Goal: Task Accomplishment & Management: Use online tool/utility

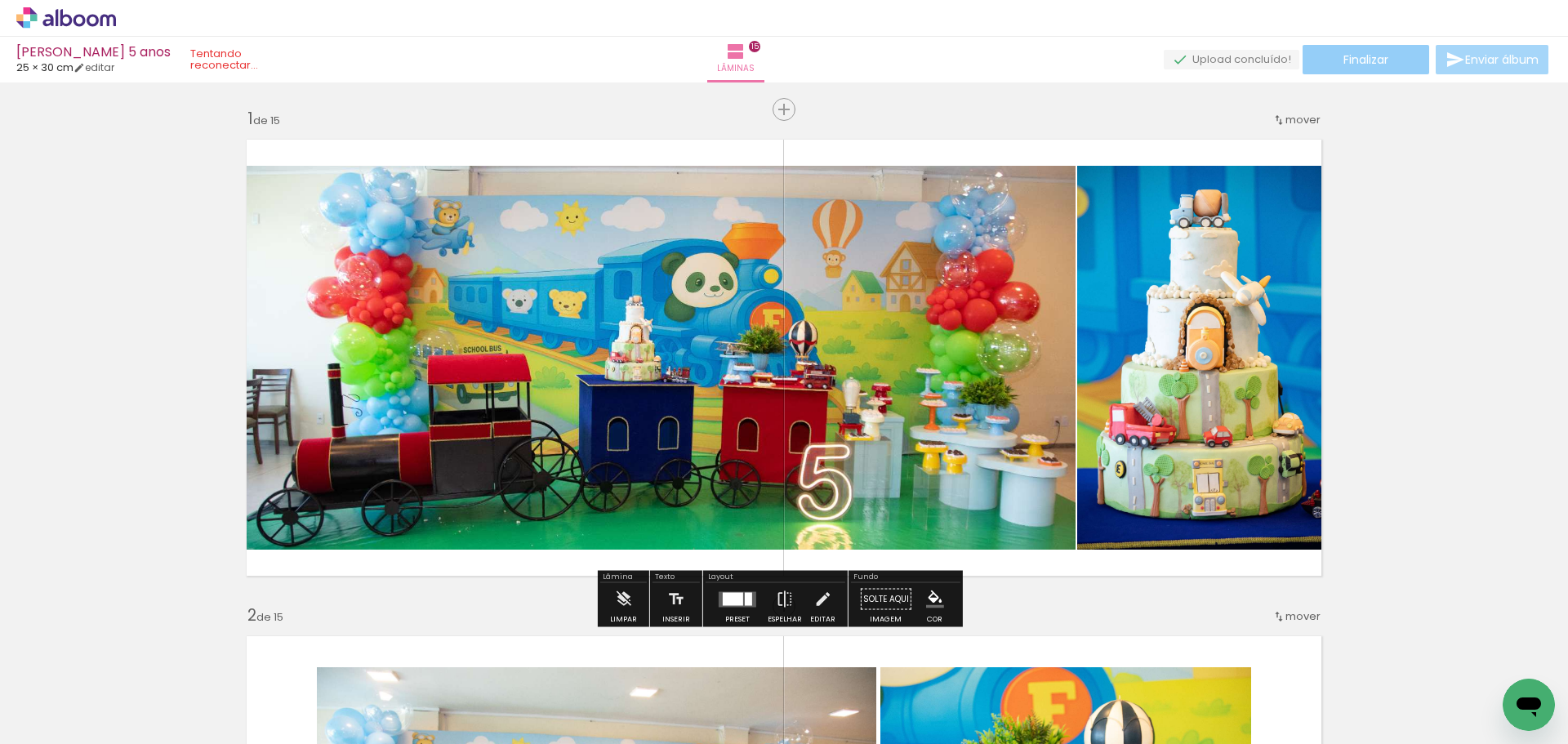
click at [1350, 58] on span "Finalizar" at bounding box center [1366, 59] width 45 height 12
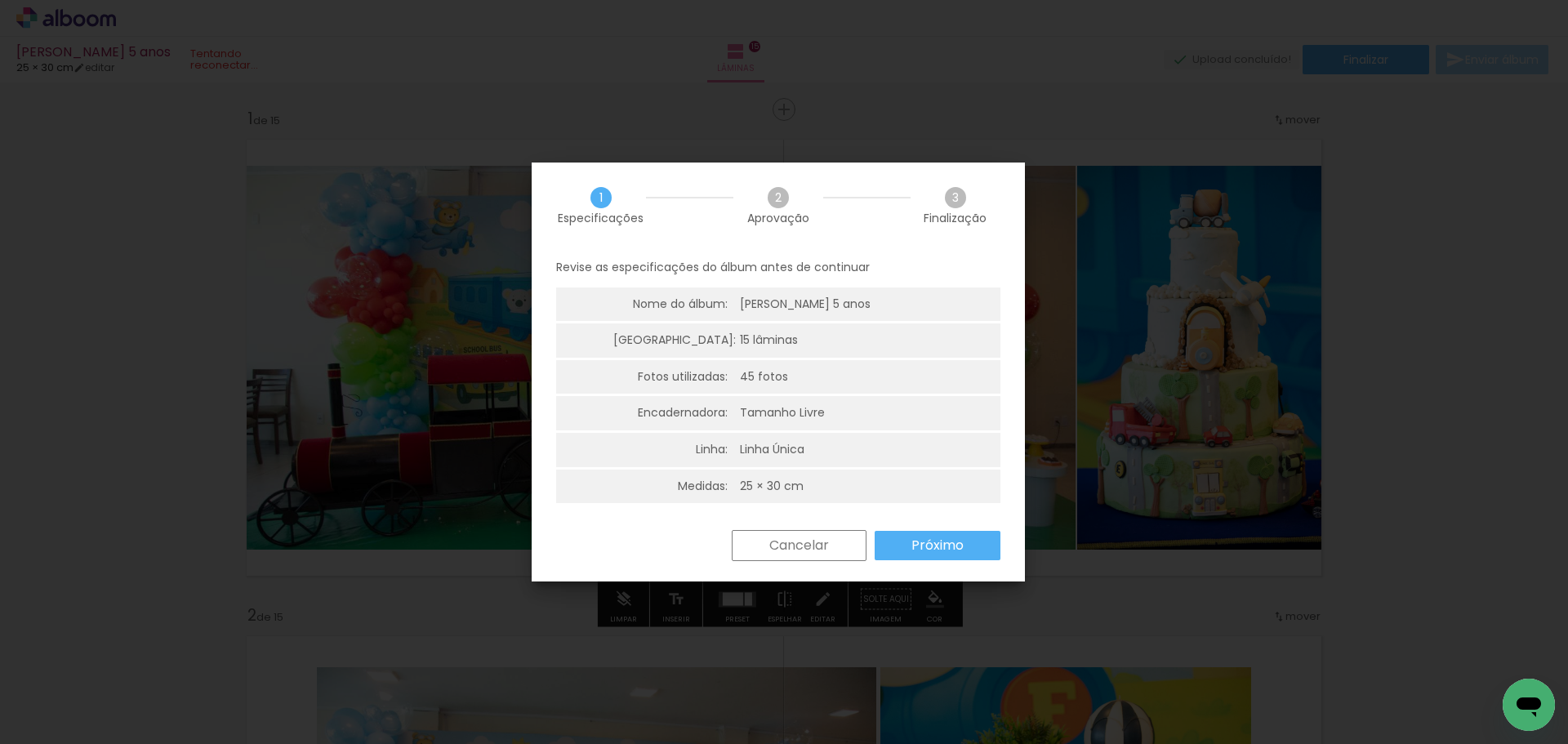
click at [0, 0] on slot "Próximo" at bounding box center [0, 0] width 0 height 0
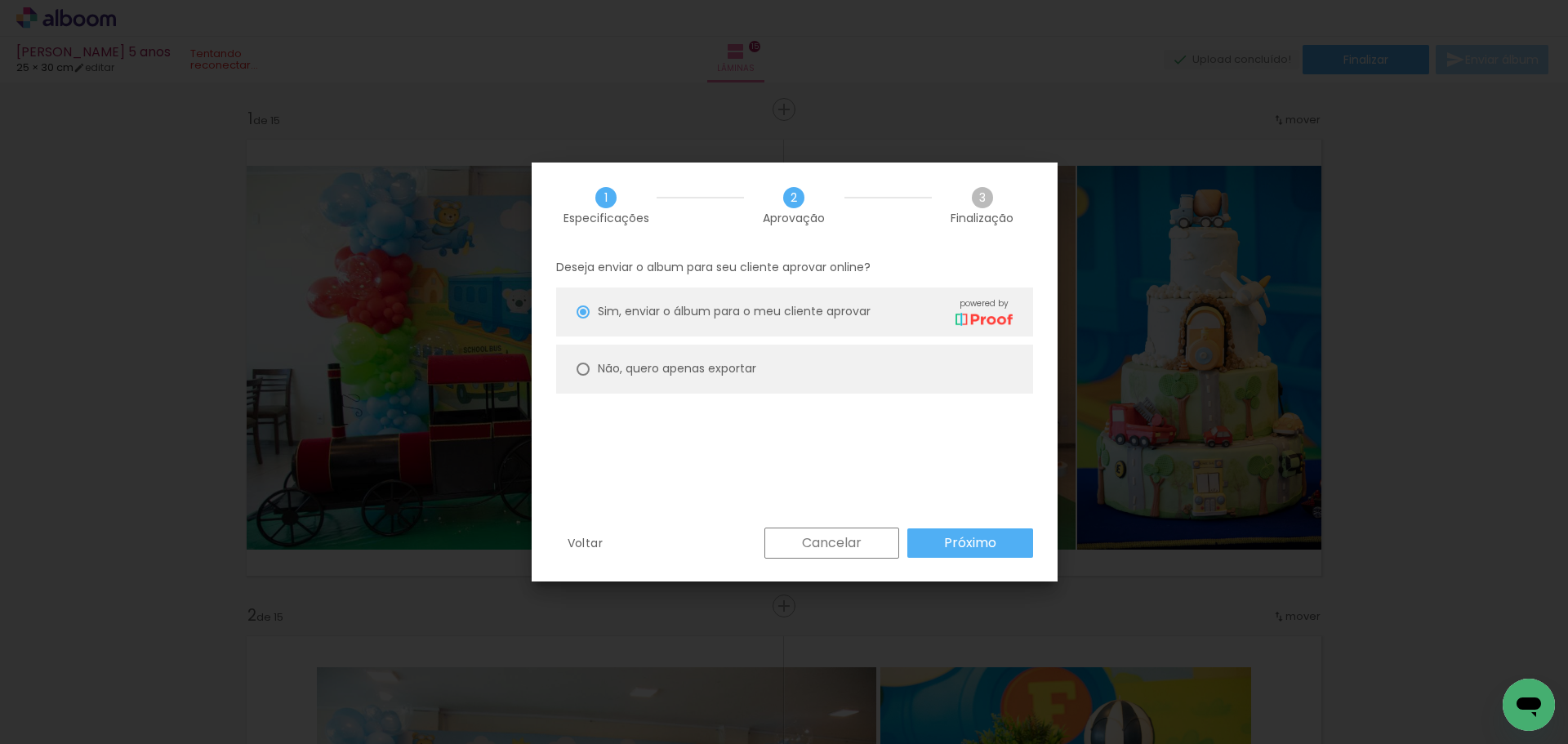
click at [0, 0] on slot "Não, quero apenas exportar" at bounding box center [0, 0] width 0 height 0
type paper-radio-button "on"
click at [0, 0] on slot "Próximo" at bounding box center [0, 0] width 0 height 0
type input "Alta, 300 DPI"
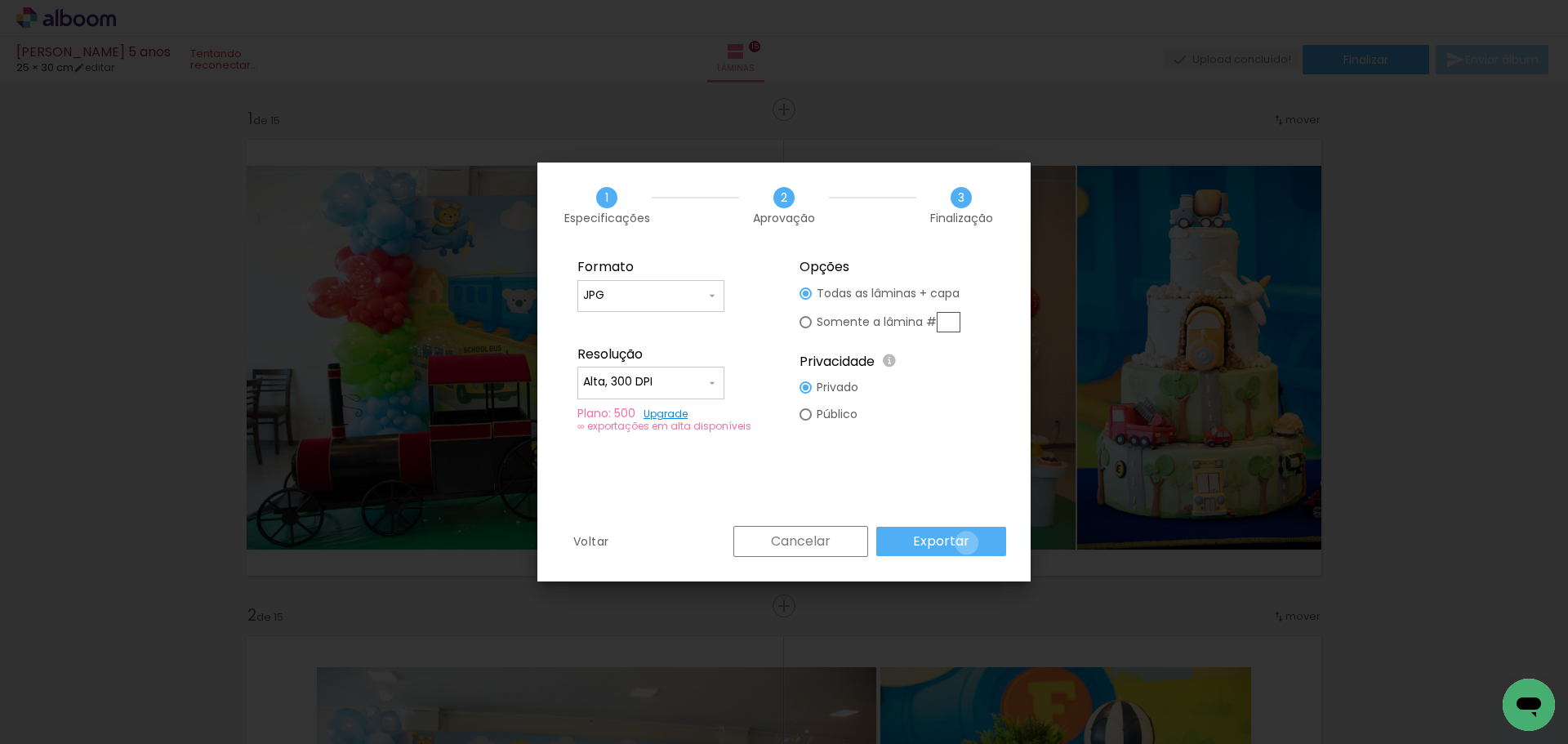
click at [969, 543] on paper-button "Exportar" at bounding box center [940, 541] width 129 height 29
click at [0, 0] on slot "Cancelar" at bounding box center [0, 0] width 0 height 0
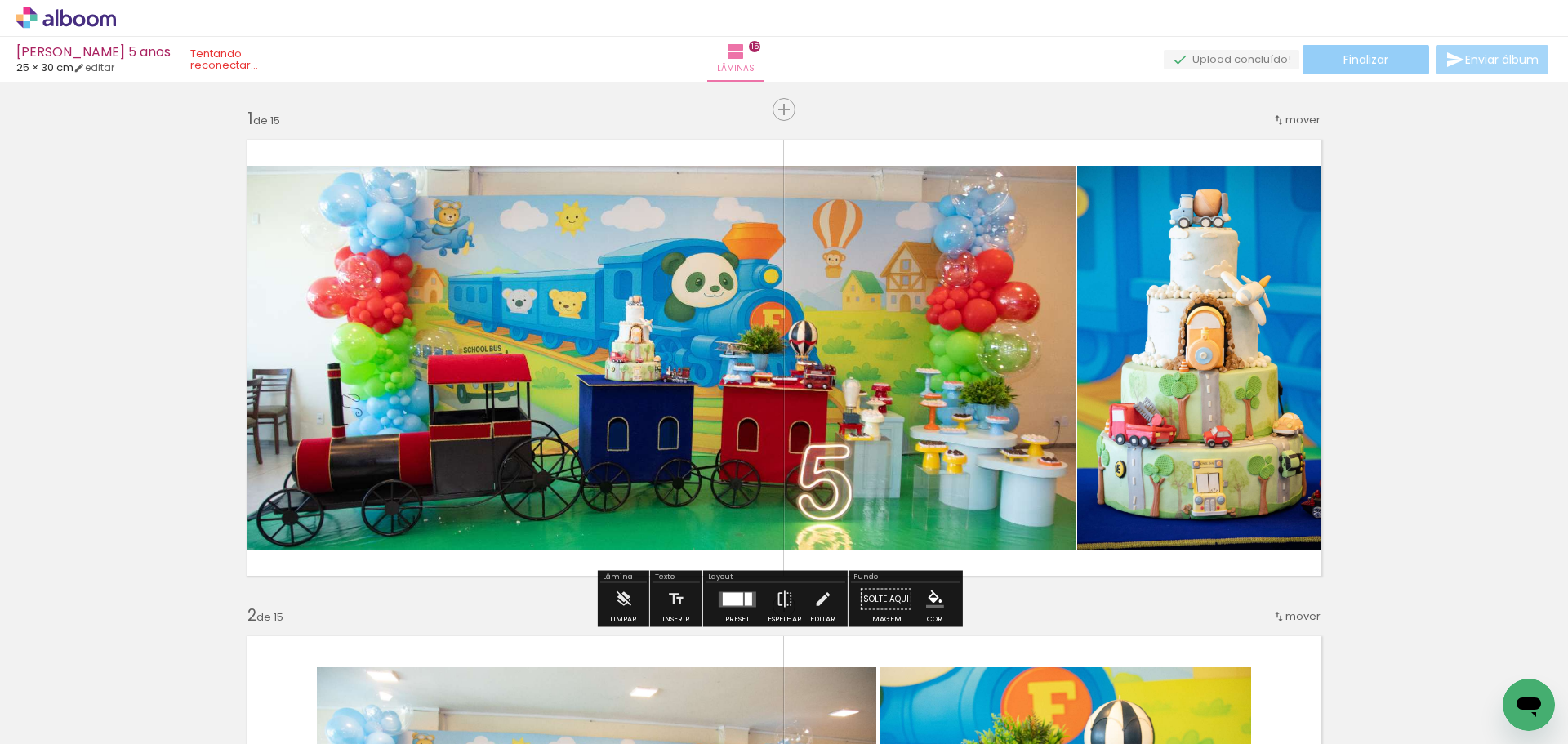
click at [1348, 70] on paper-button "Finalizar" at bounding box center [1366, 59] width 127 height 29
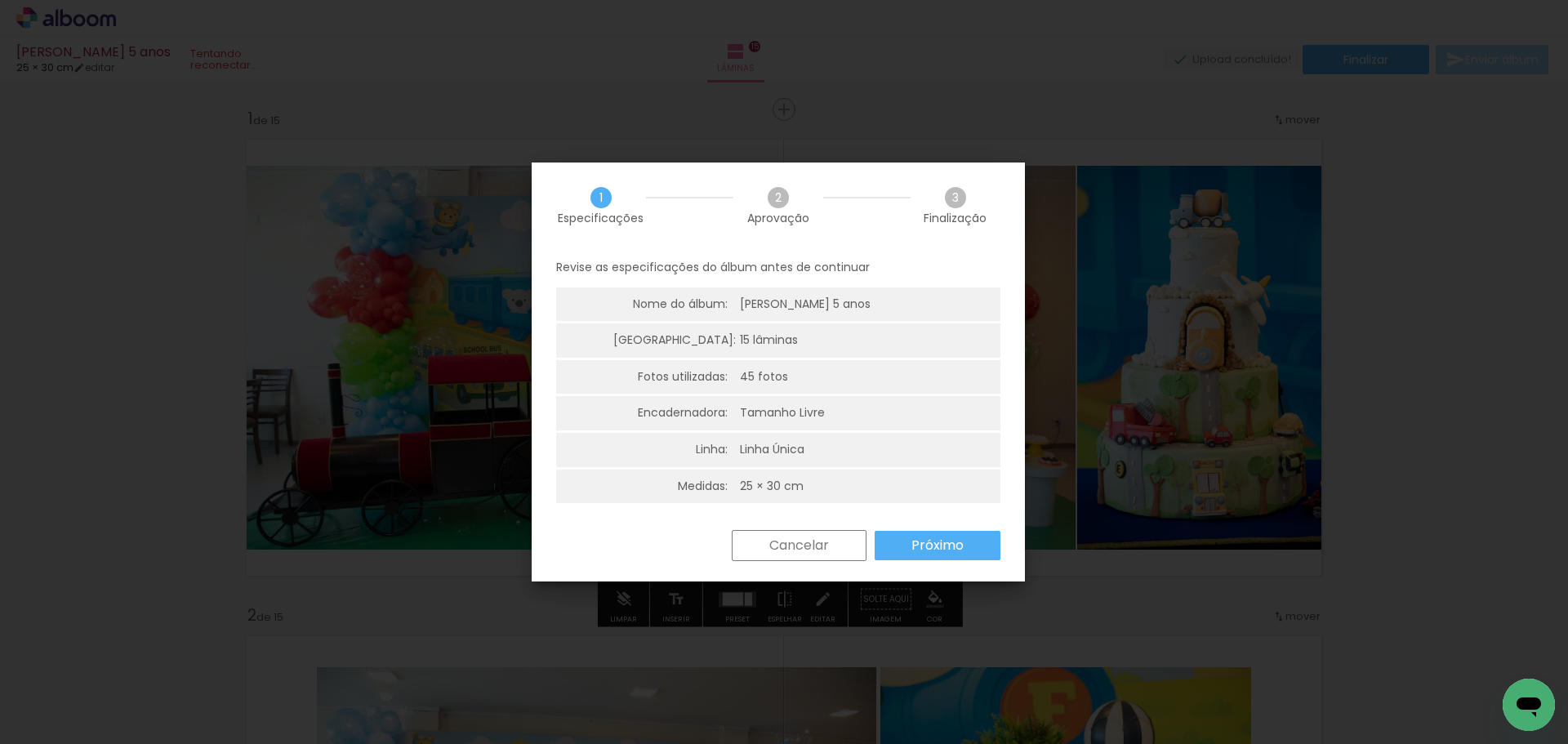
click at [0, 0] on slot "Próximo" at bounding box center [0, 0] width 0 height 0
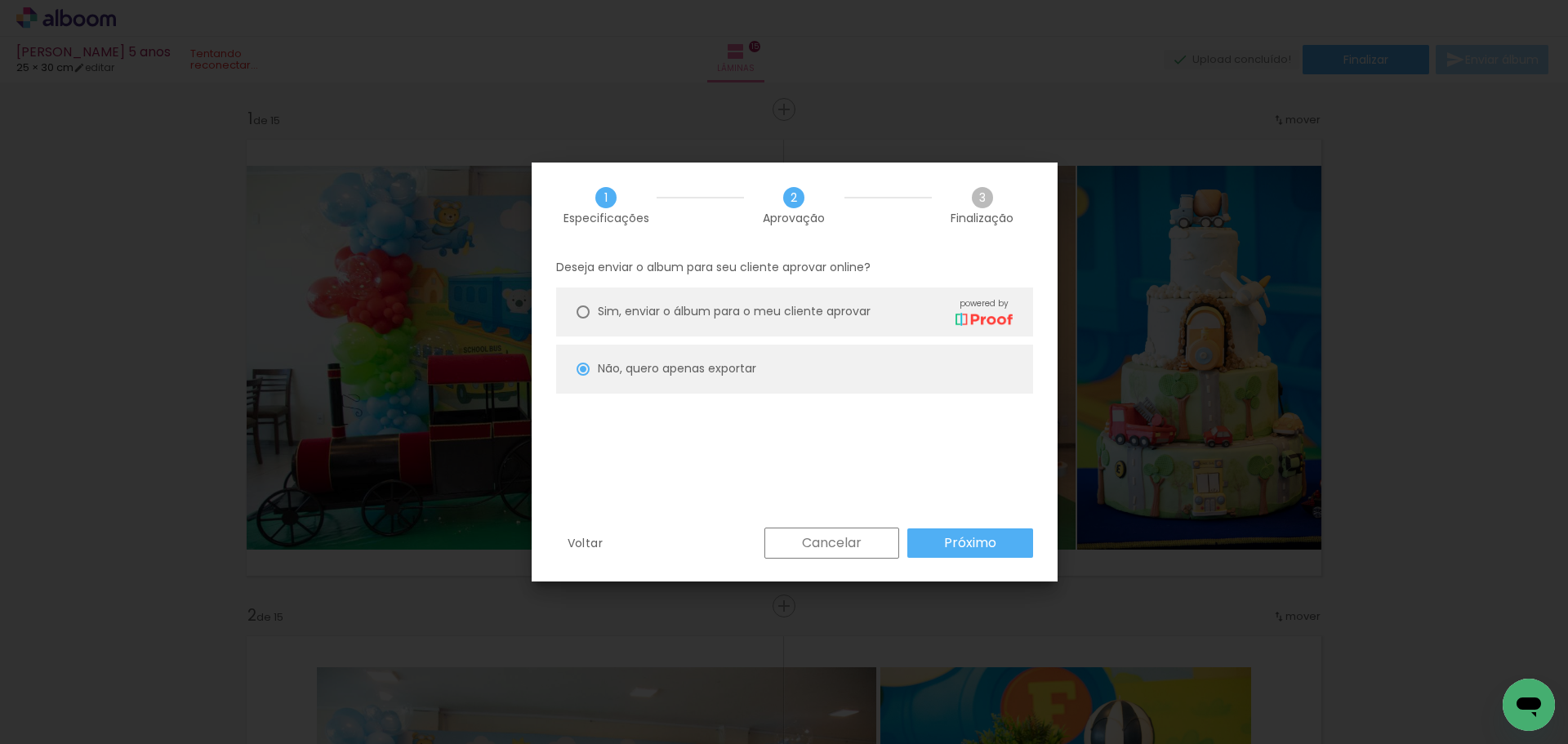
click at [675, 317] on span "Sim, enviar o álbum para o meu cliente aprovar" at bounding box center [734, 312] width 273 height 18
type paper-radio-button "on"
click at [0, 0] on slot "Próximo" at bounding box center [0, 0] width 0 height 0
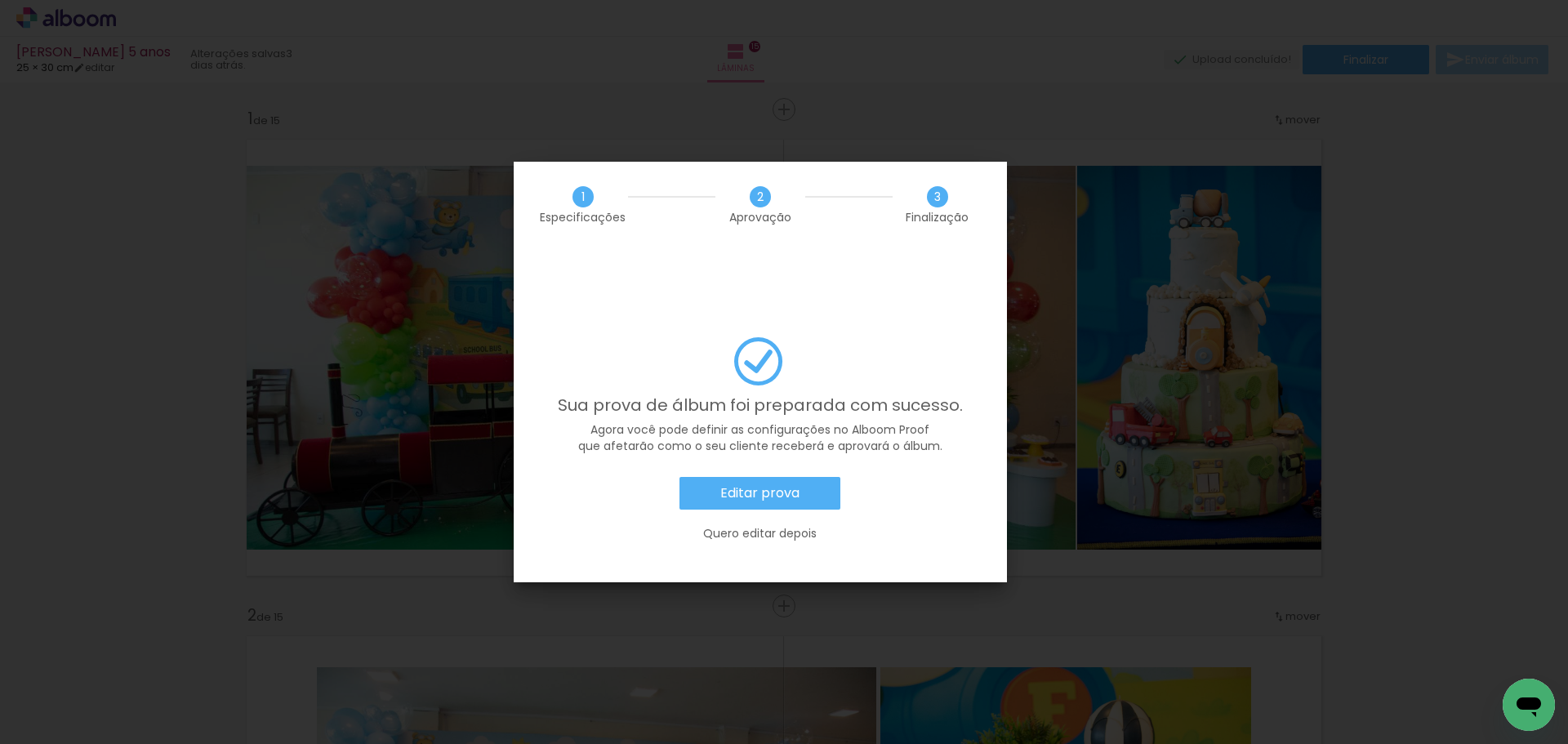
scroll to position [5588, 0]
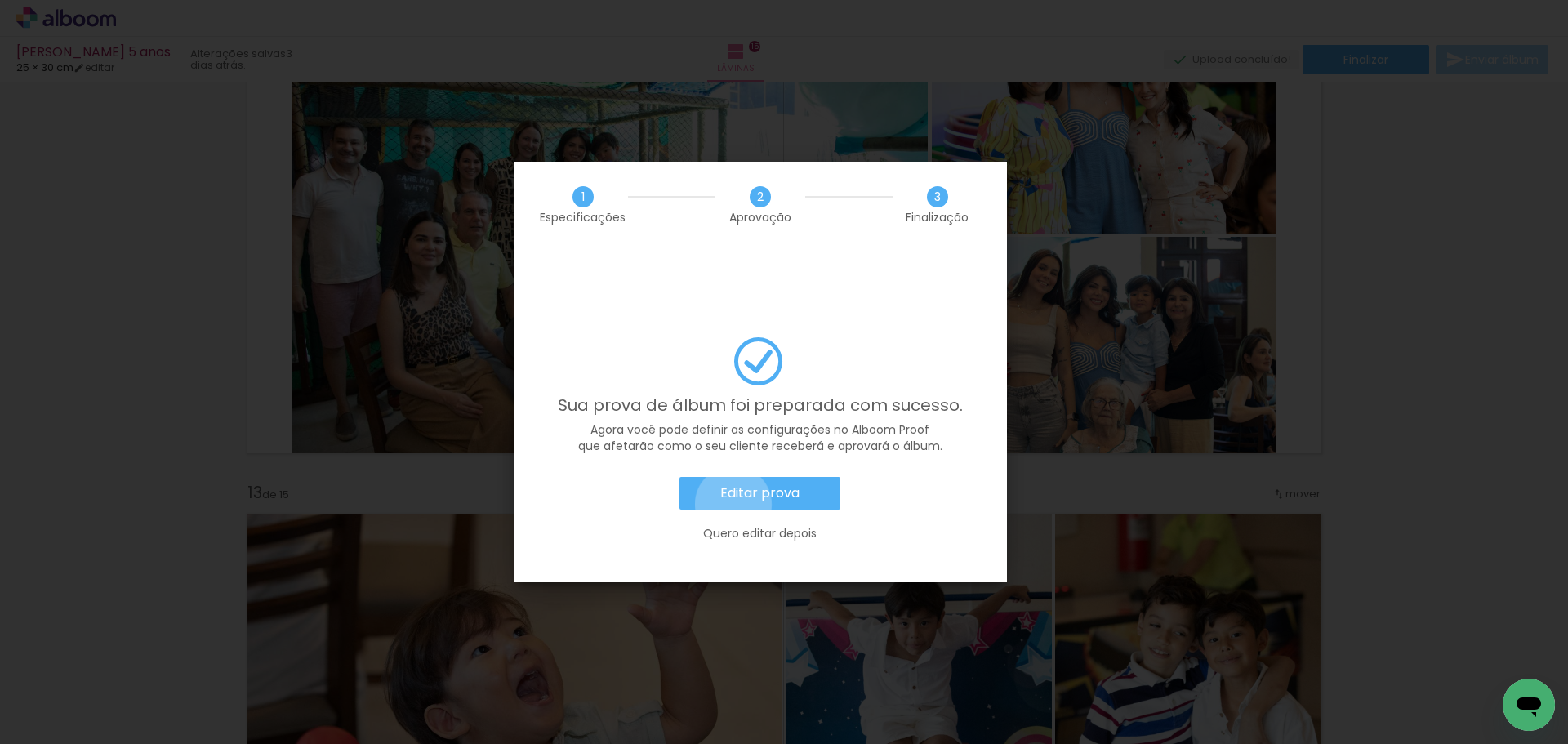
click at [734, 477] on paper-button "Editar prova" at bounding box center [759, 494] width 161 height 33
